Goal: Check status: Check status

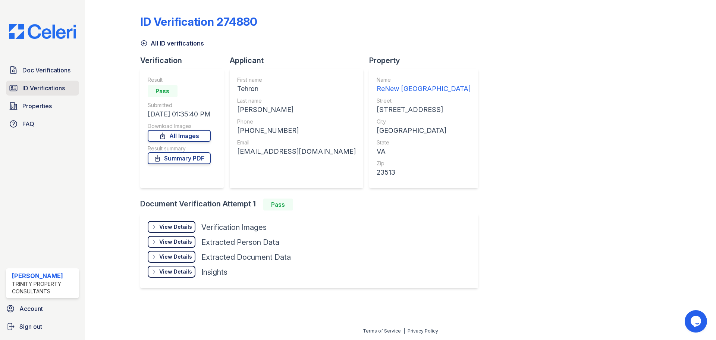
click at [38, 90] on span "ID Verifications" at bounding box center [43, 88] width 43 height 9
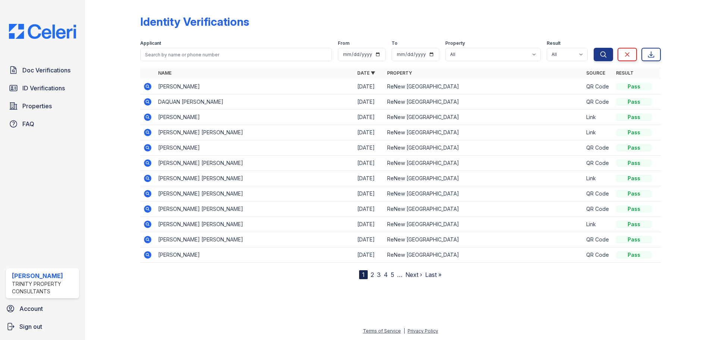
click at [151, 132] on icon at bounding box center [147, 132] width 9 height 9
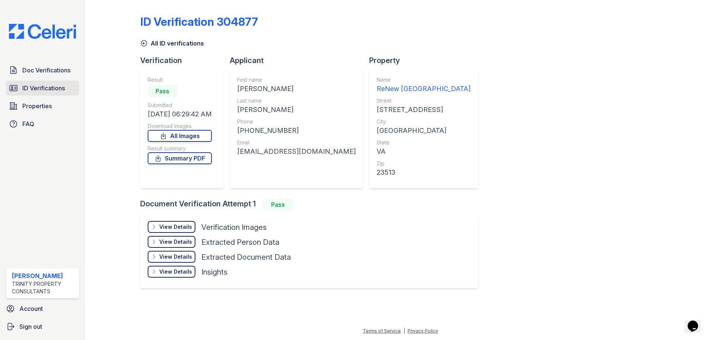
click at [50, 90] on span "ID Verifications" at bounding box center [43, 88] width 43 height 9
